Goal: Transaction & Acquisition: Purchase product/service

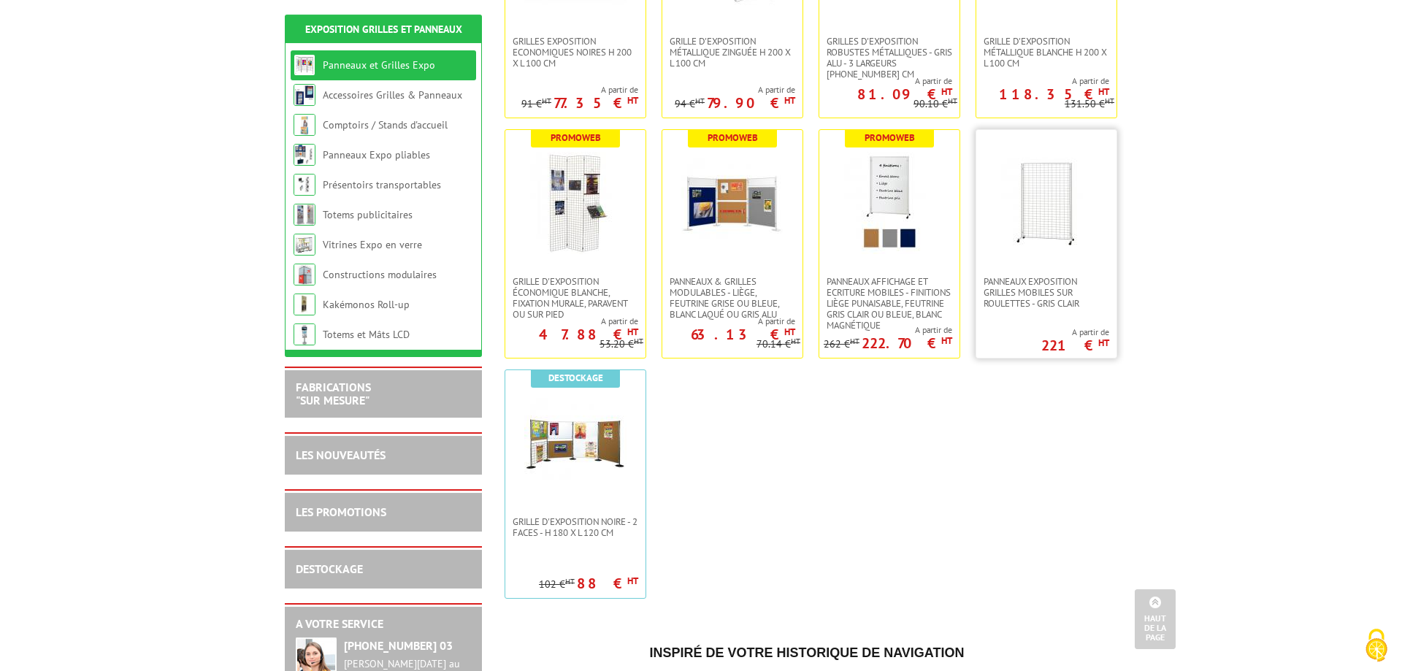
scroll to position [447, 0]
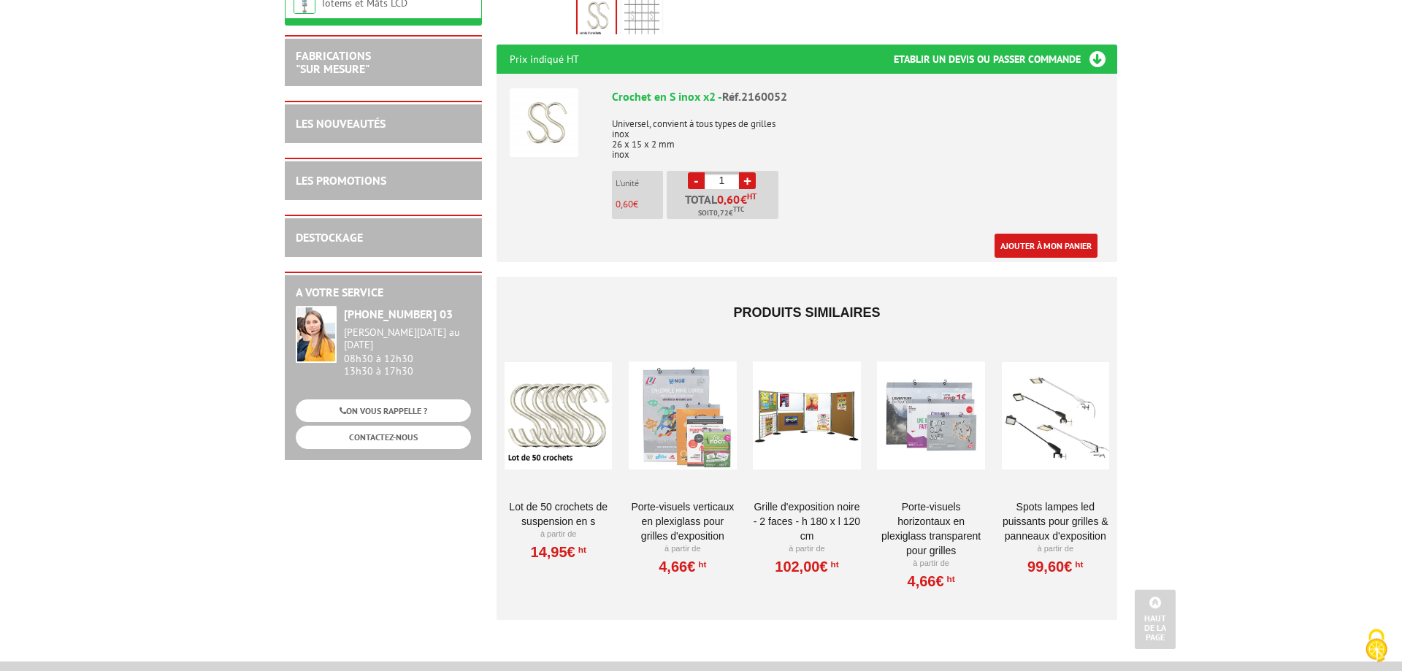
scroll to position [596, 0]
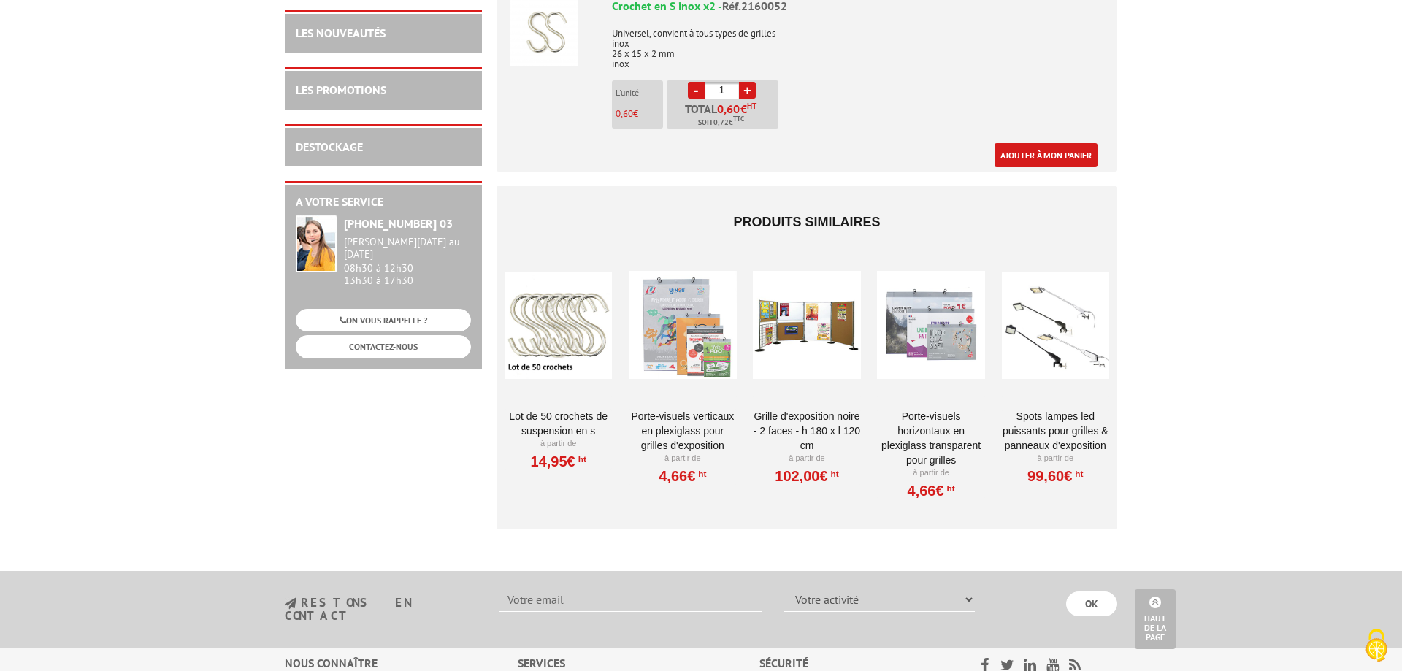
click at [536, 390] on div at bounding box center [558, 325] width 107 height 146
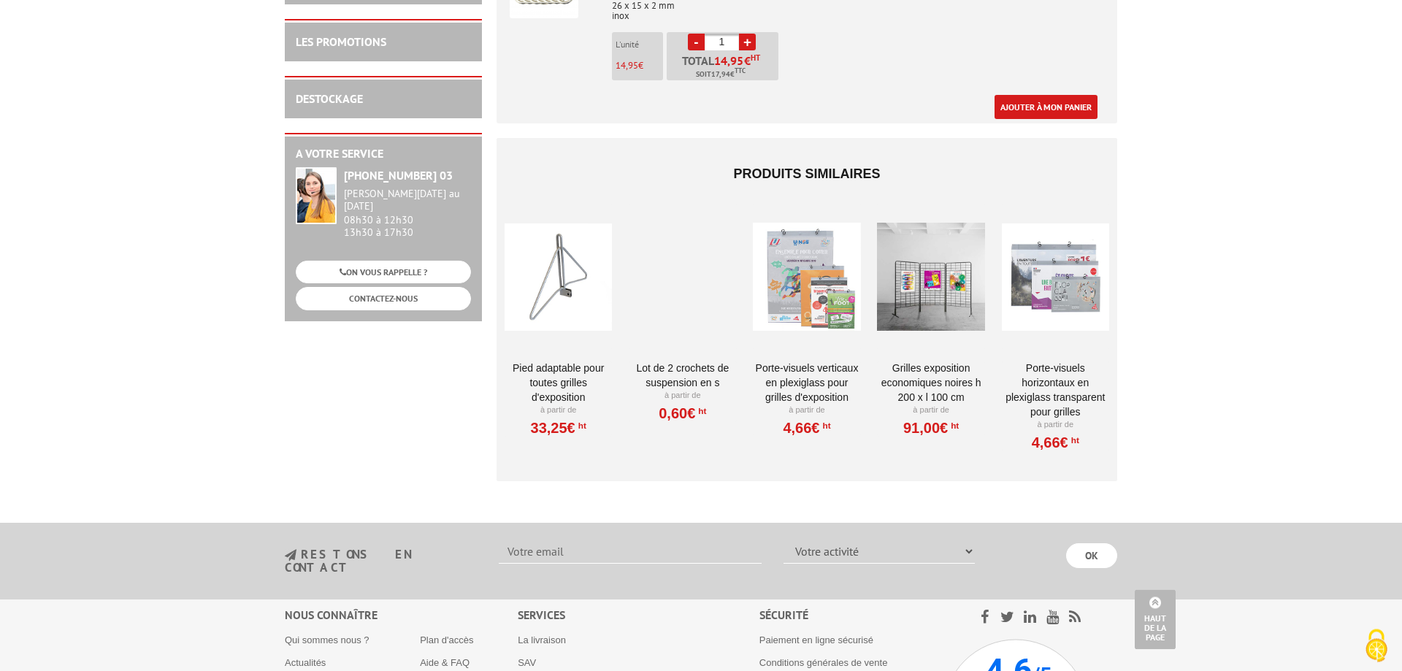
scroll to position [670, 0]
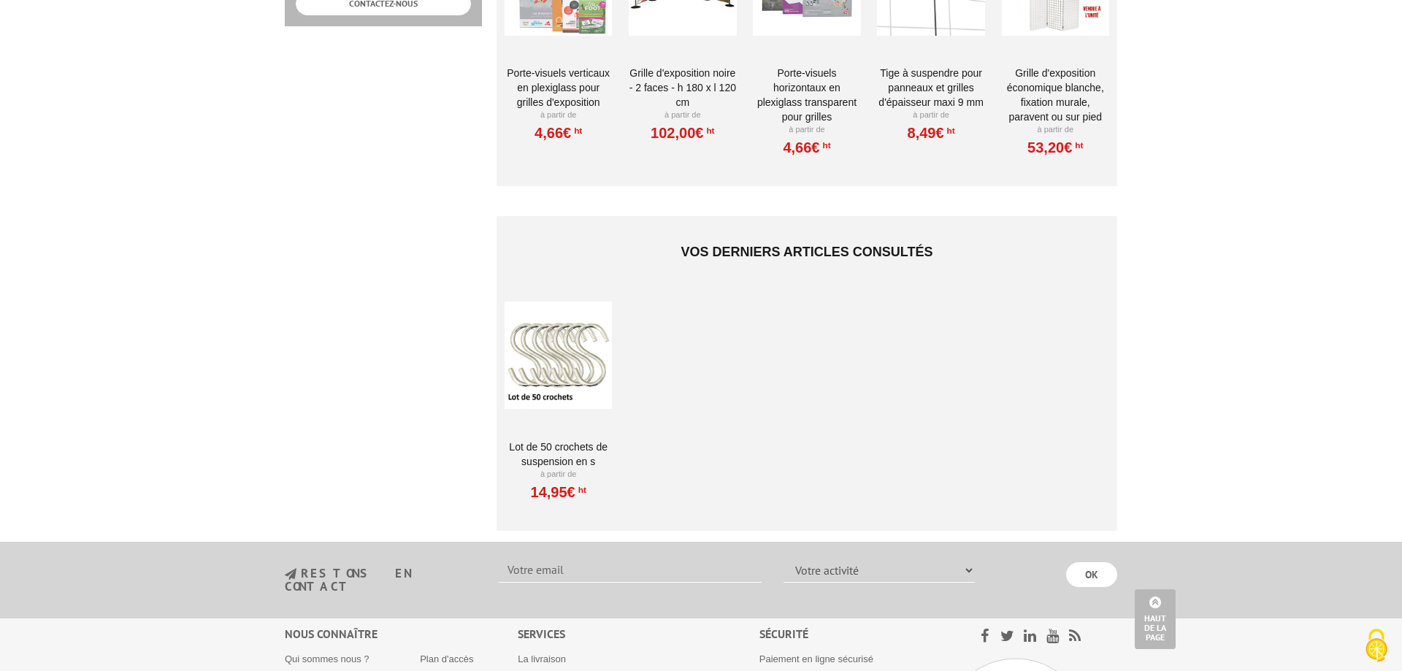
scroll to position [894, 0]
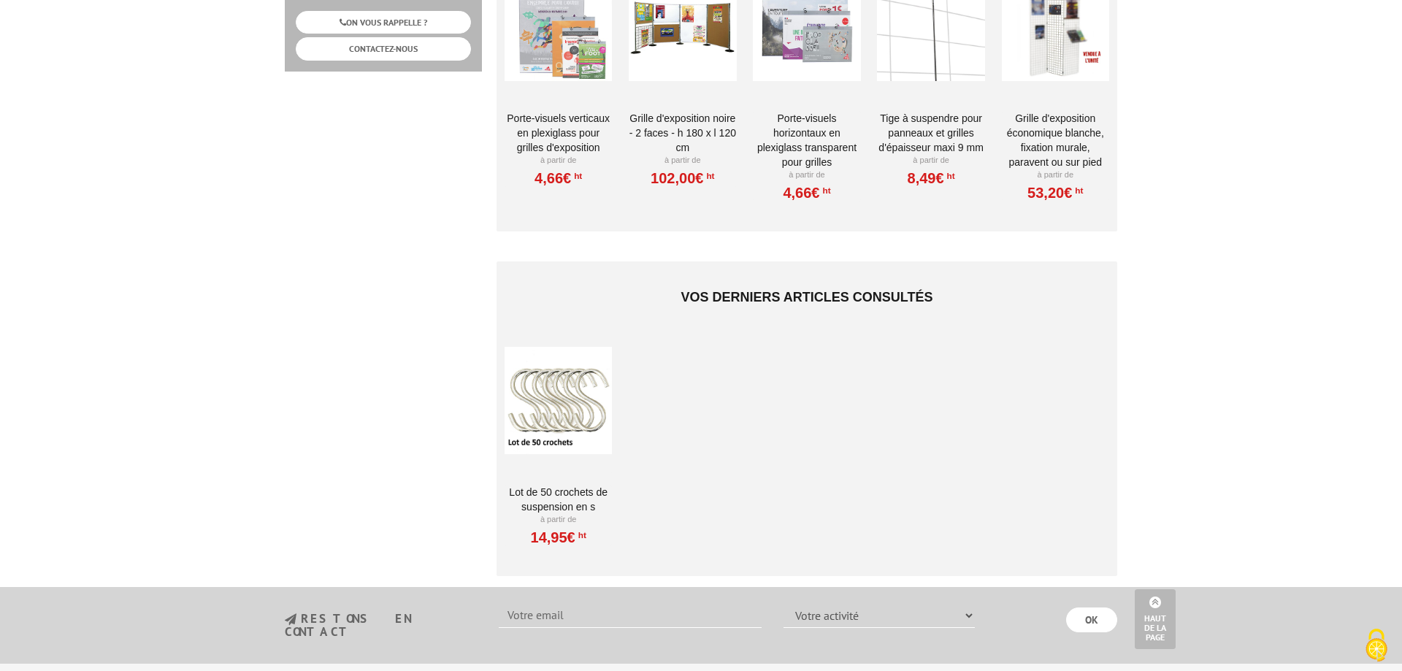
click at [529, 422] on div at bounding box center [558, 401] width 107 height 146
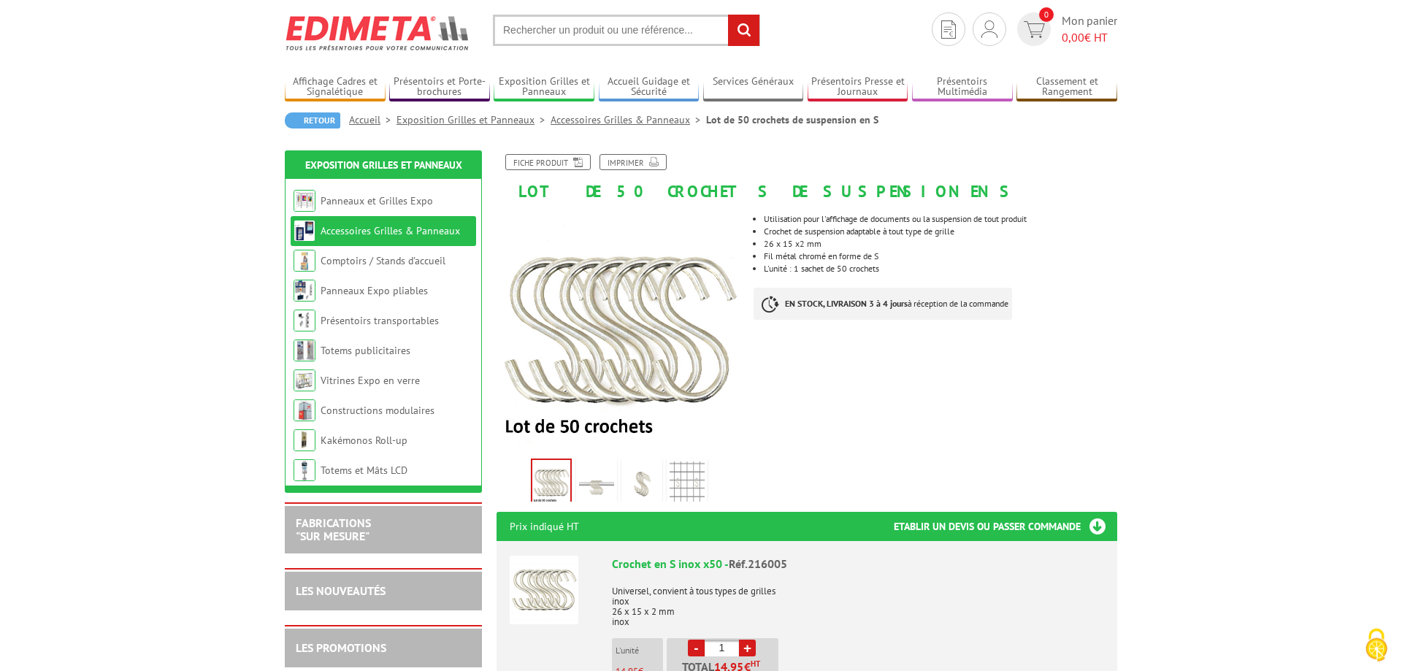
scroll to position [74, 0]
